Goal: Task Accomplishment & Management: Use online tool/utility

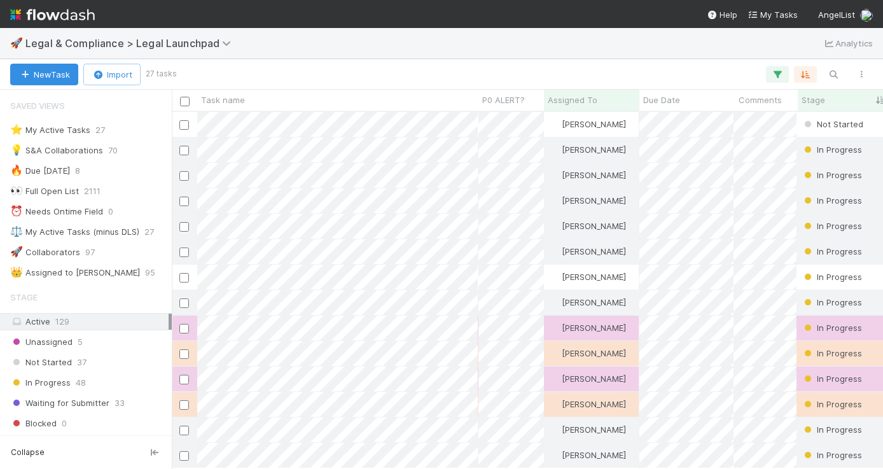
scroll to position [347, 702]
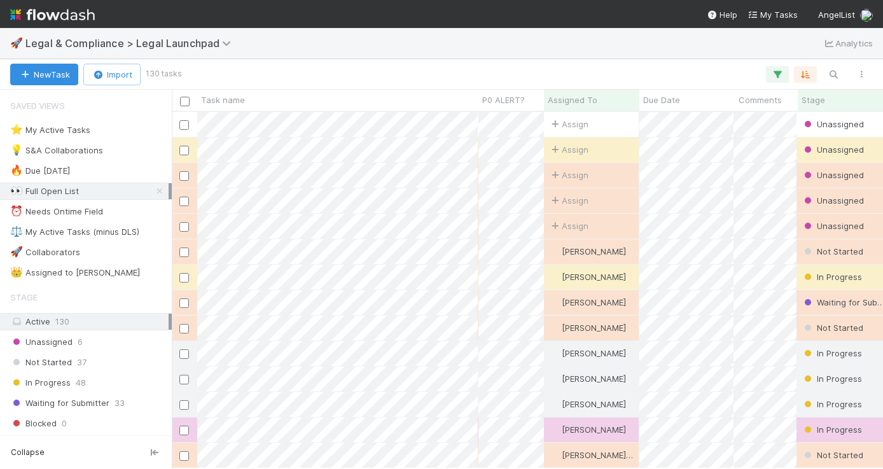
scroll to position [347, 702]
click at [153, 189] on icon at bounding box center [159, 191] width 13 height 8
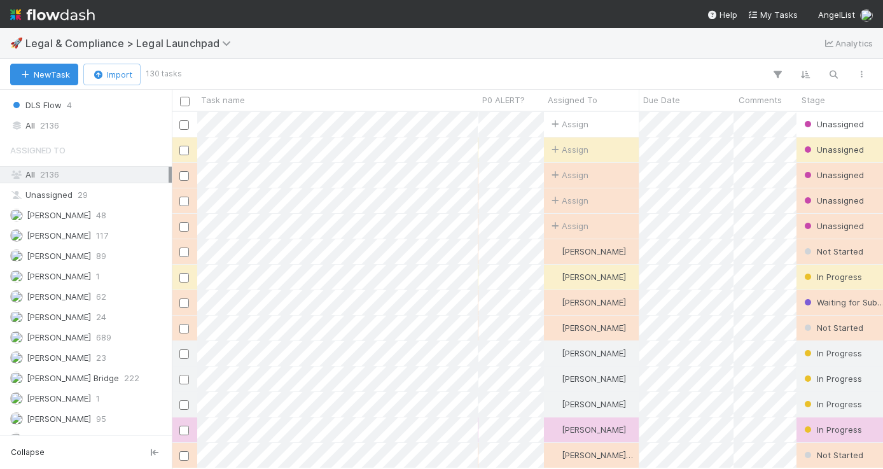
scroll to position [347, 702]
click at [104, 126] on div "All 2136" at bounding box center [89, 126] width 158 height 16
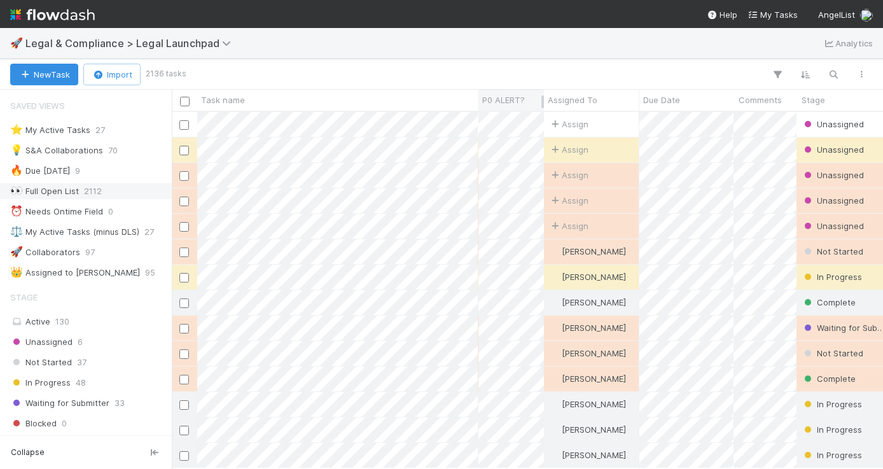
scroll to position [347, 702]
click at [835, 73] on icon "button" at bounding box center [833, 74] width 13 height 11
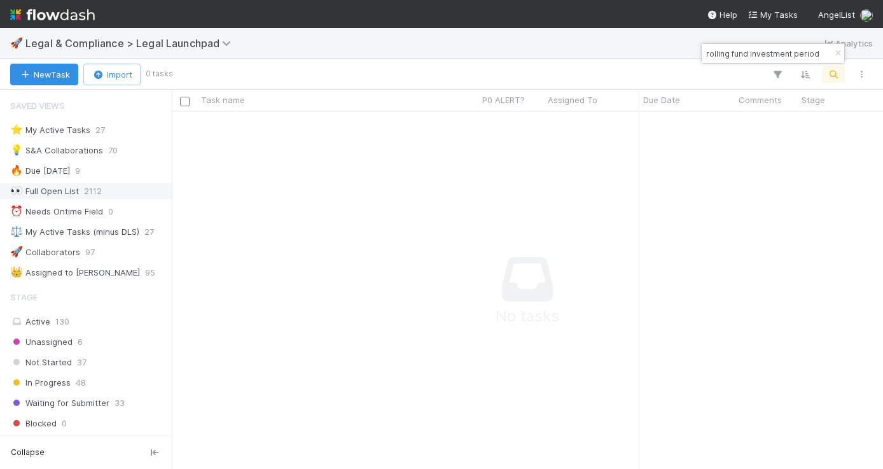
scroll to position [0, 0]
drag, startPoint x: 727, startPoint y: 53, endPoint x: 534, endPoint y: 22, distance: 196.1
click at [534, 22] on body "🚀 Legal & Compliance > Legal Launchpad Analytics New Task Import 0 tasks Task n…" at bounding box center [441, 234] width 883 height 469
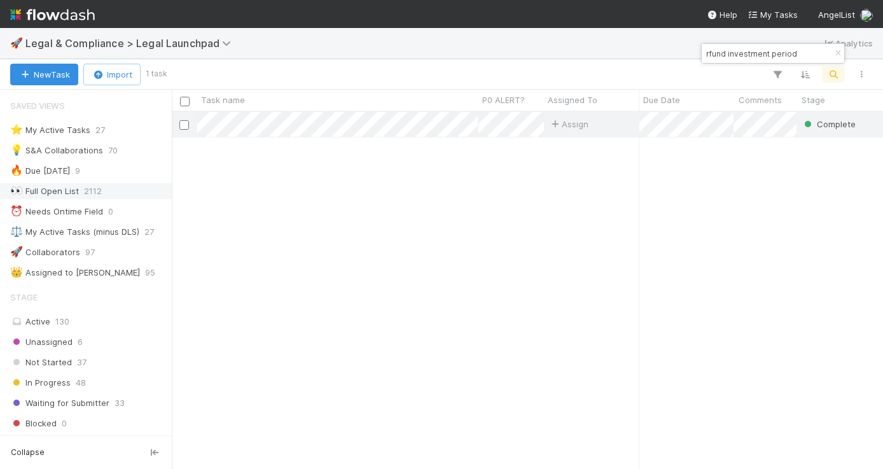
scroll to position [347, 702]
type input "rfund investment period"
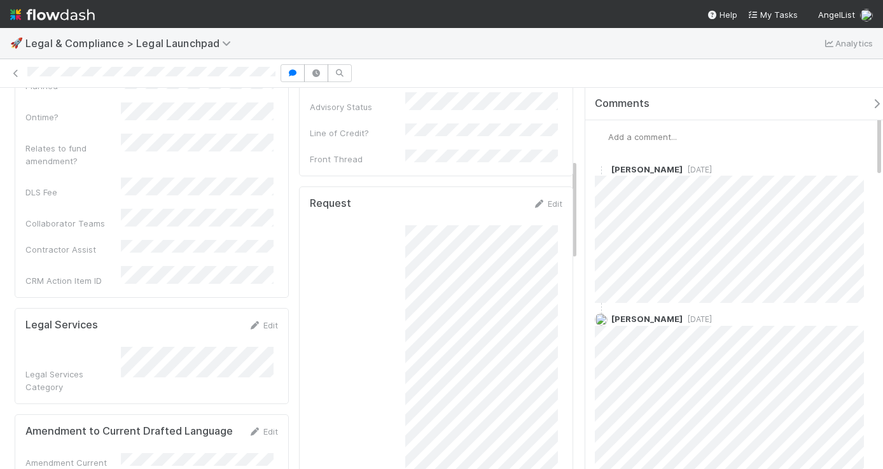
scroll to position [289, 0]
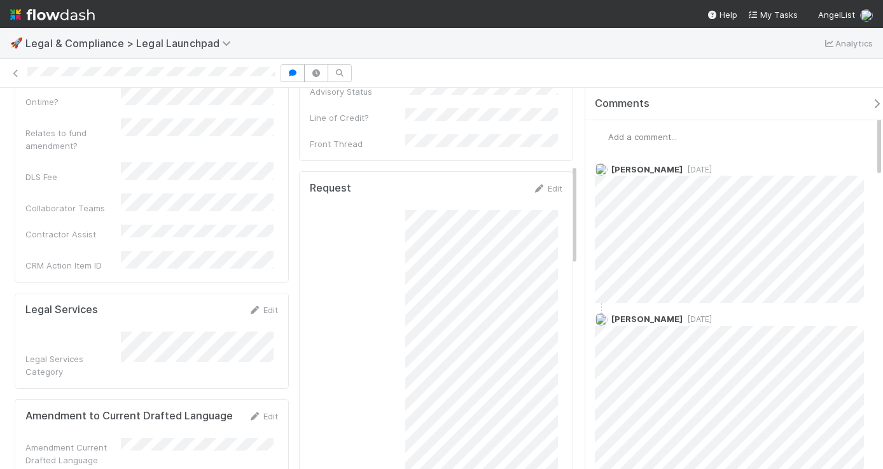
click at [871, 100] on icon "button" at bounding box center [877, 104] width 13 height 10
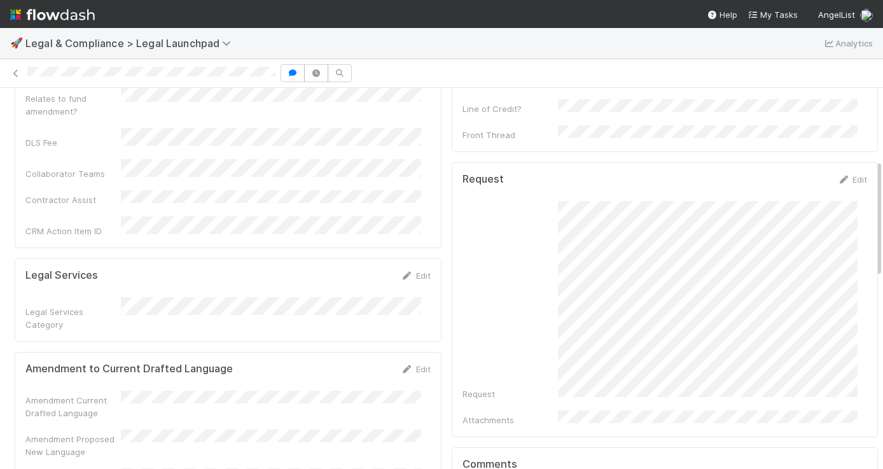
scroll to position [0, 0]
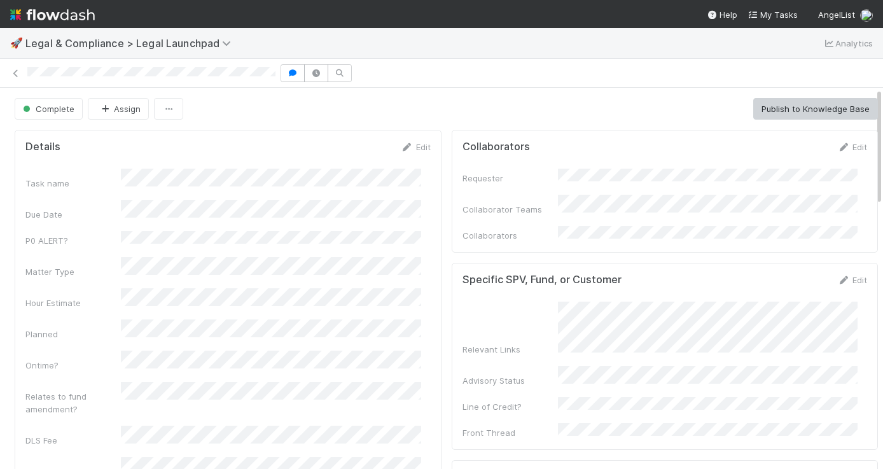
click at [51, 74] on div at bounding box center [441, 73] width 883 height 18
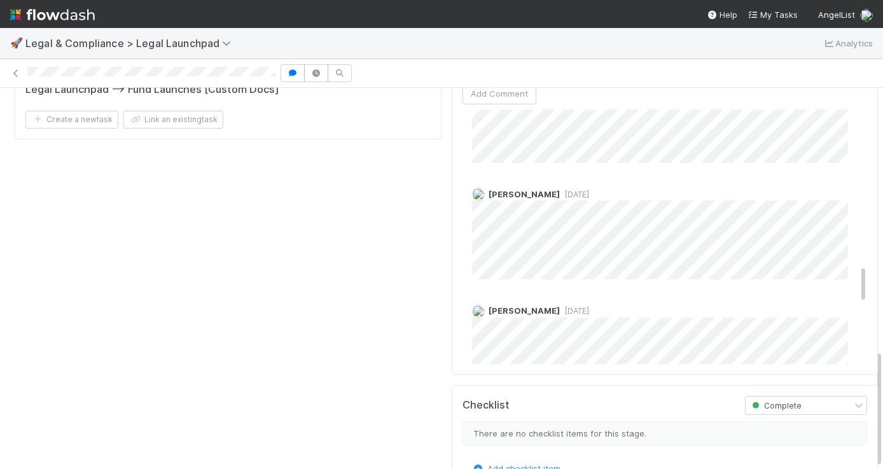
scroll to position [1015, 0]
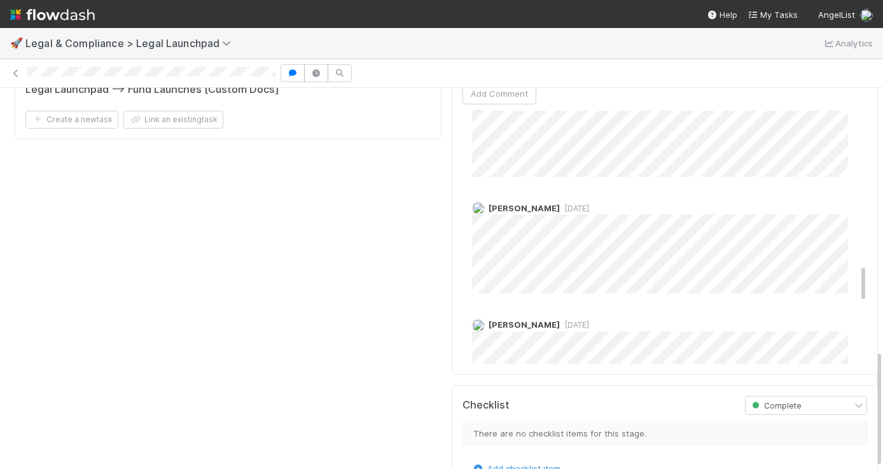
copy div
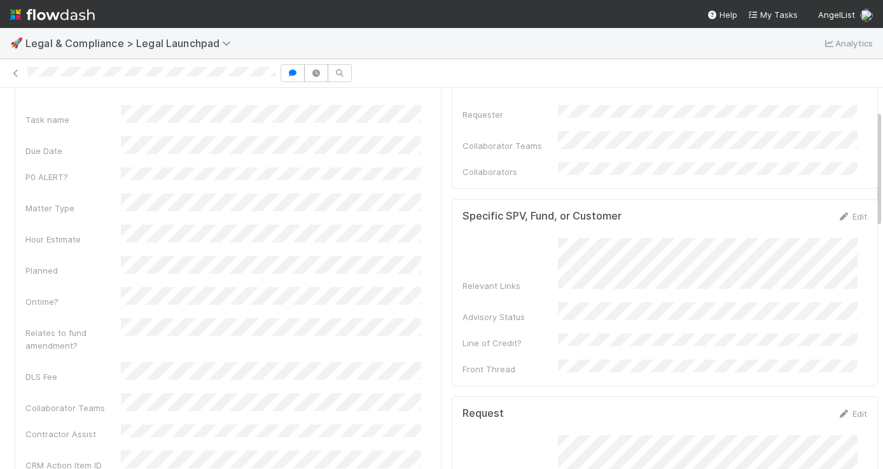
scroll to position [0, 0]
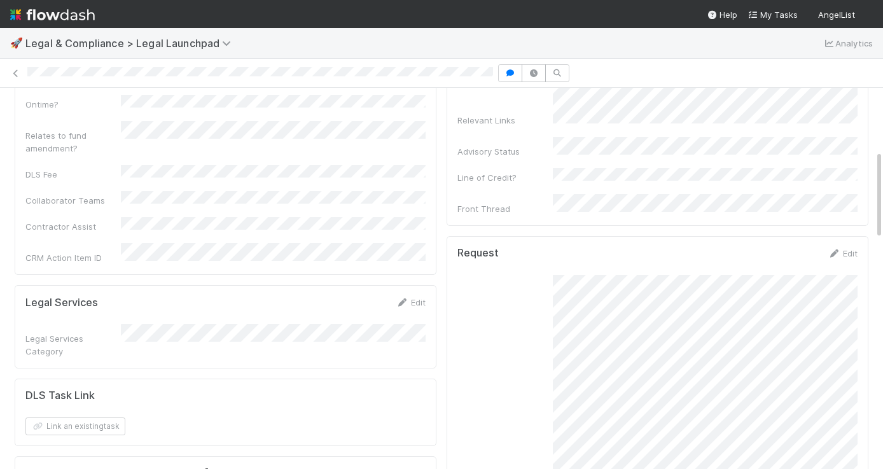
scroll to position [274, 0]
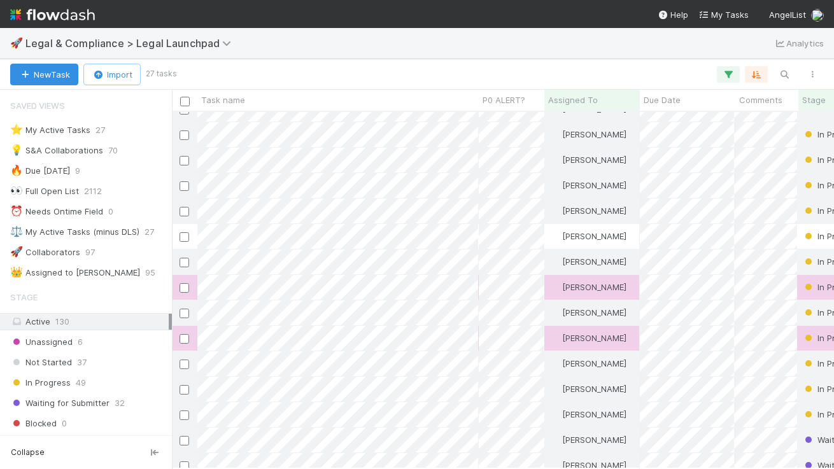
scroll to position [356, 662]
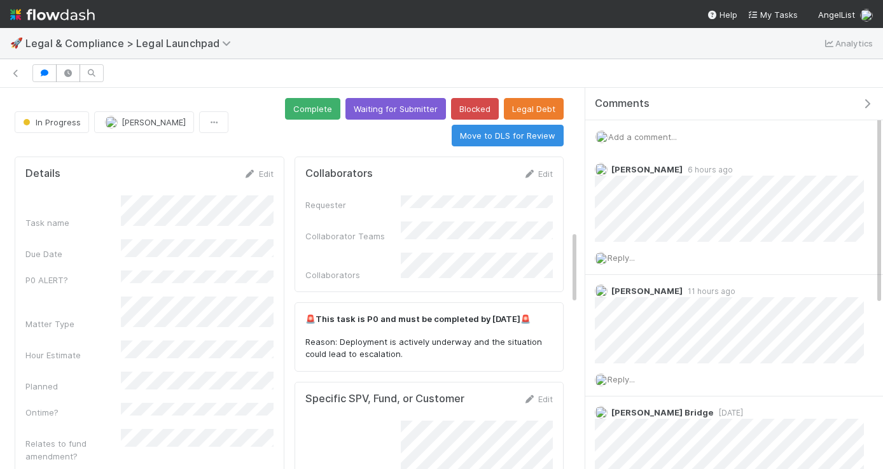
scroll to position [736, 0]
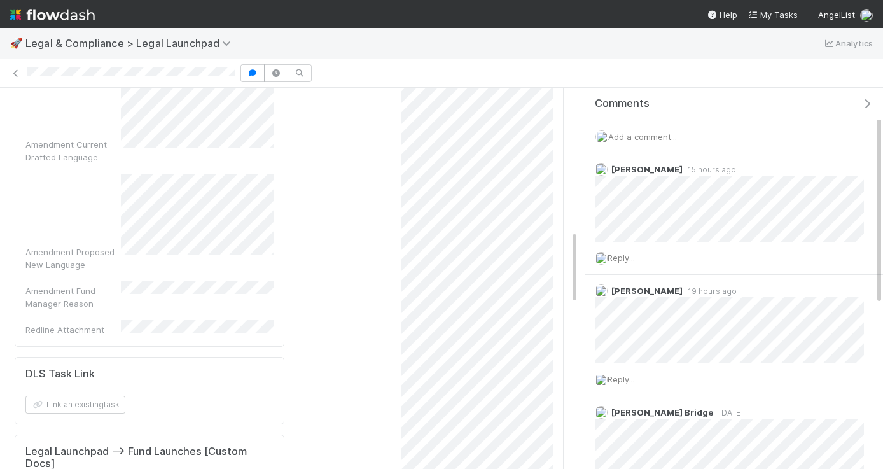
click at [871, 99] on icon "button" at bounding box center [867, 104] width 13 height 10
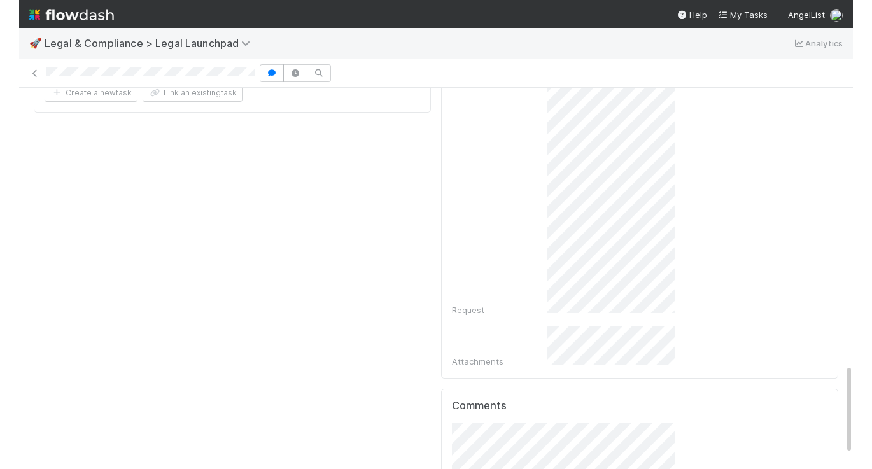
scroll to position [1135, 0]
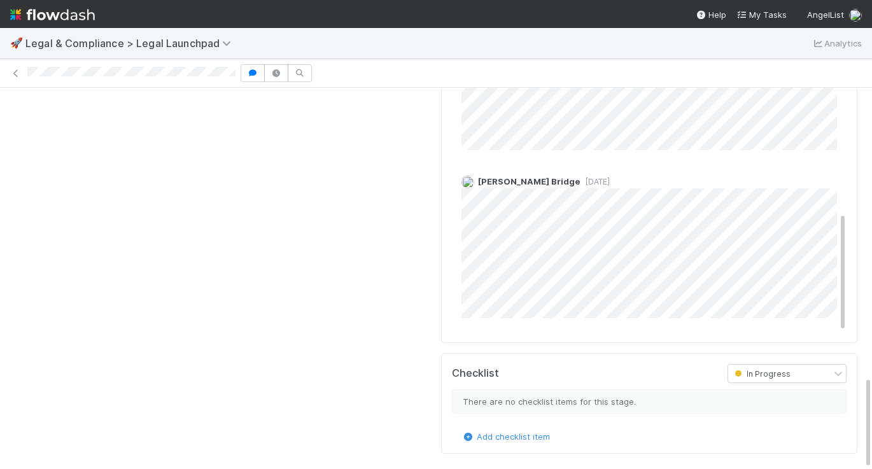
scroll to position [1184, 0]
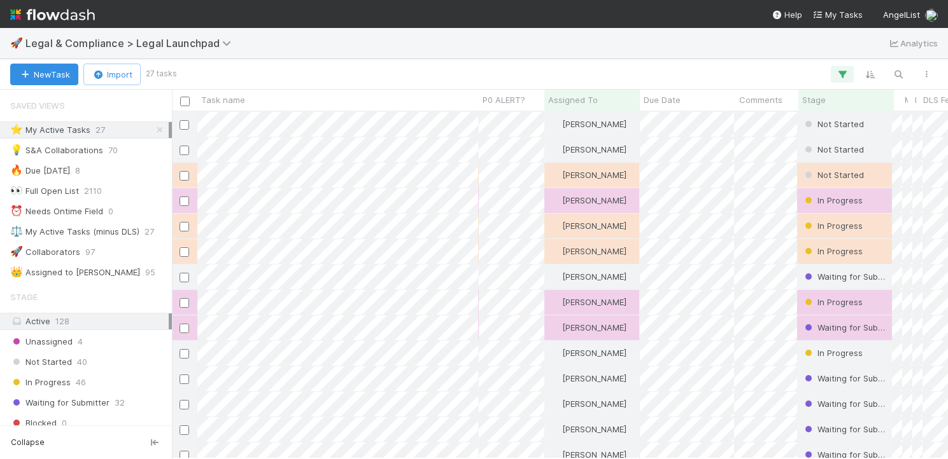
scroll to position [347, 776]
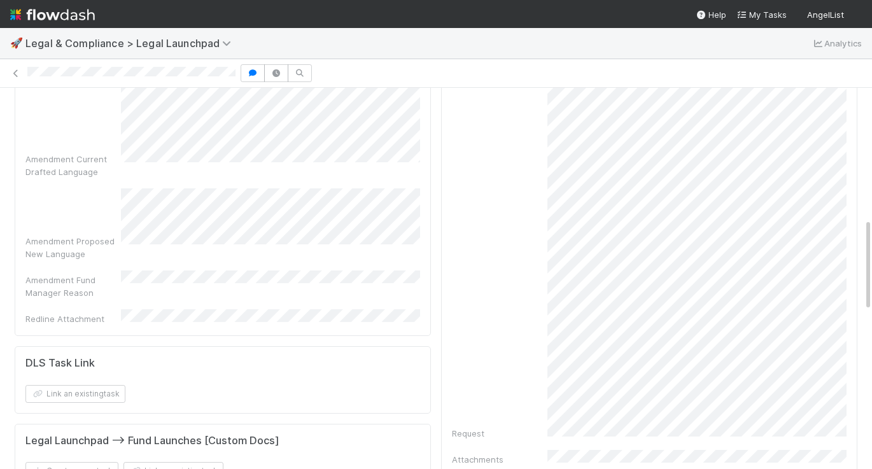
scroll to position [624, 0]
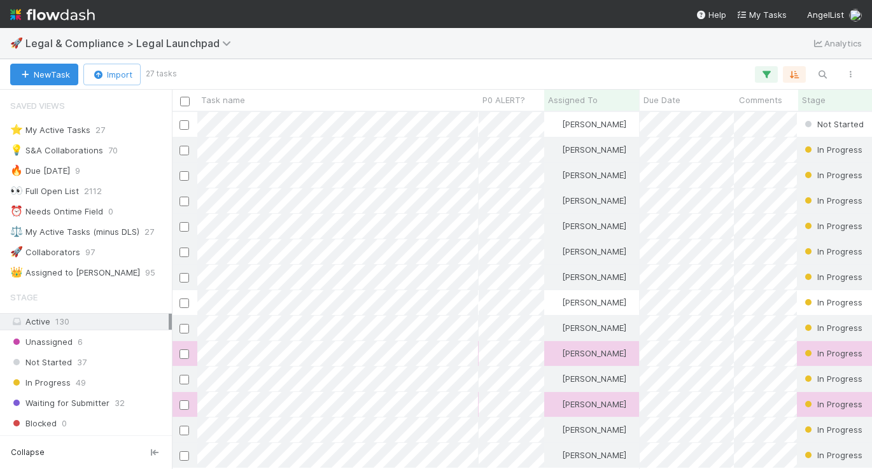
scroll to position [356, 700]
